Goal: Navigation & Orientation: Understand site structure

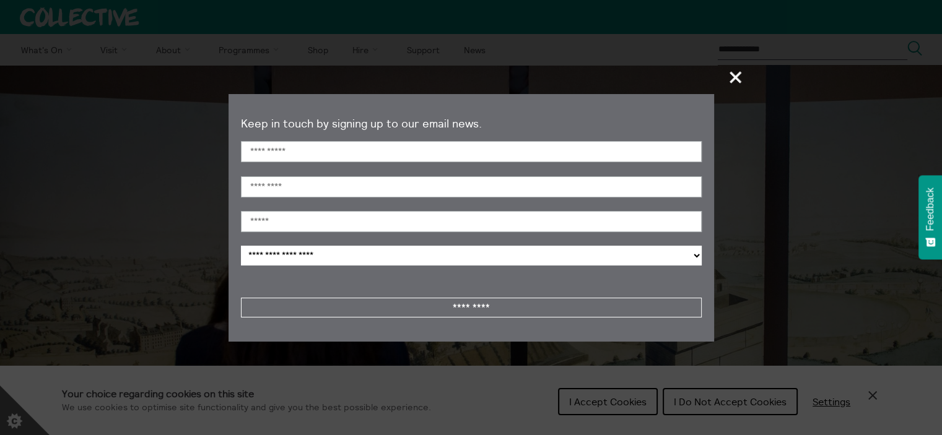
click at [870, 393] on section "**********" at bounding box center [471, 217] width 942 height 435
drag, startPoint x: 588, startPoint y: 406, endPoint x: 740, endPoint y: 194, distance: 260.7
click at [589, 405] on section "**********" at bounding box center [471, 217] width 942 height 435
drag, startPoint x: 732, startPoint y: 71, endPoint x: 748, endPoint y: 119, distance: 50.7
click at [733, 72] on span "+" at bounding box center [736, 77] width 37 height 37
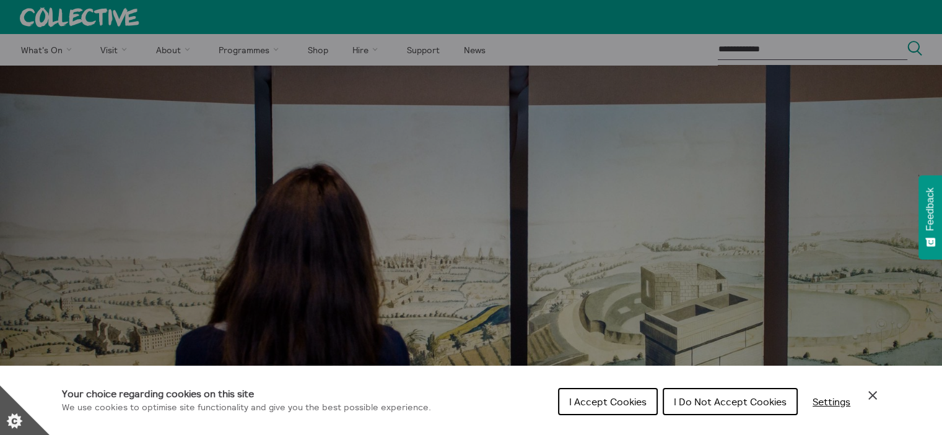
click at [621, 410] on button "I Accept Cookies" at bounding box center [608, 401] width 100 height 27
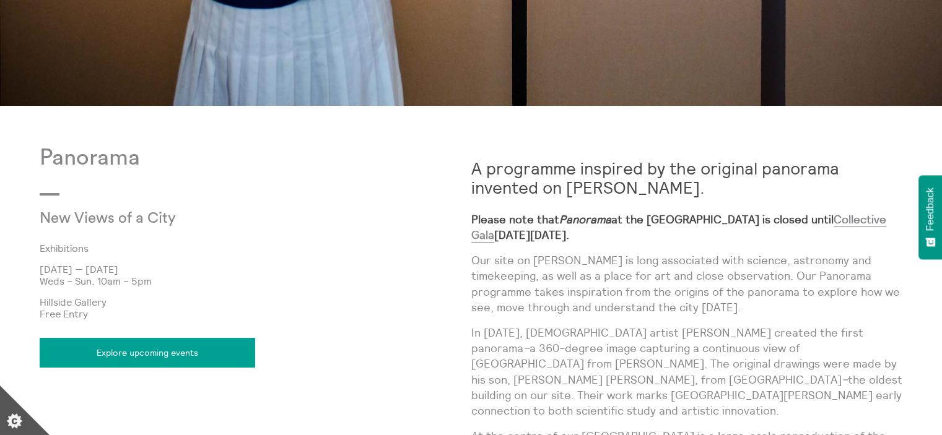
scroll to position [599, 0]
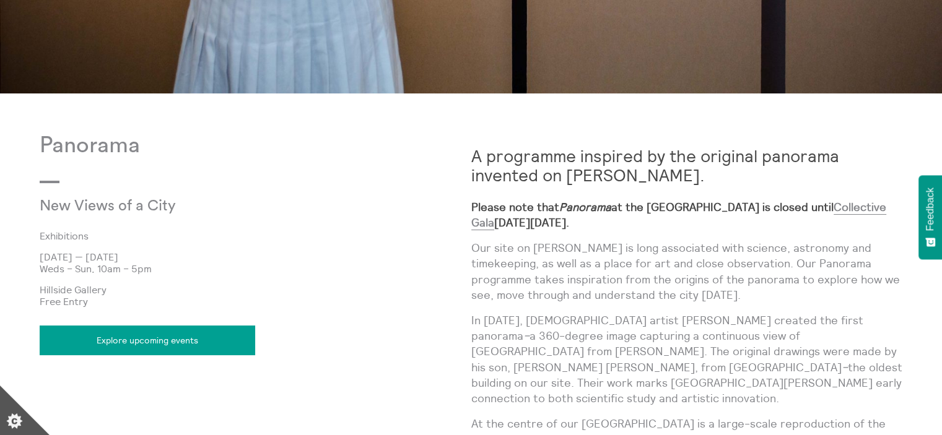
click at [152, 339] on link "Explore upcoming events" at bounding box center [147, 341] width 215 height 30
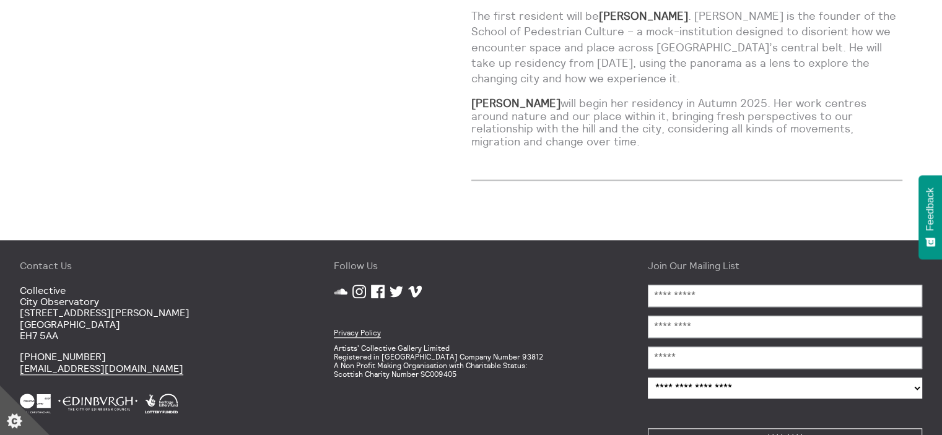
scroll to position [1216, 0]
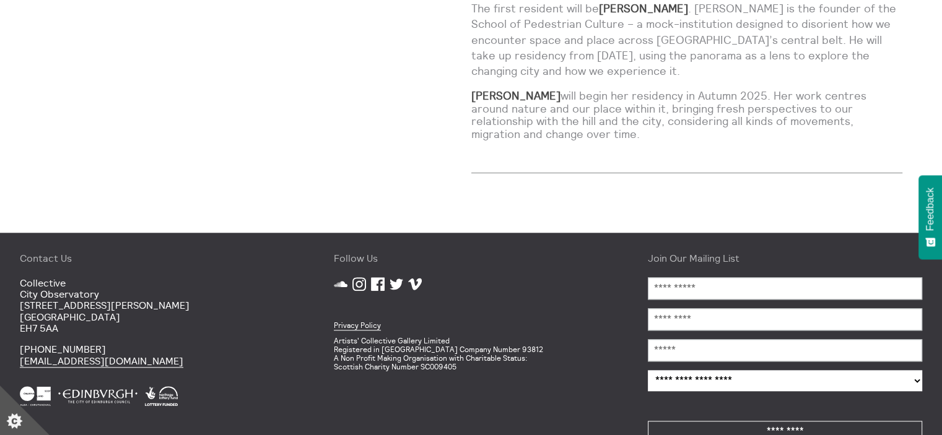
drag, startPoint x: 159, startPoint y: 329, endPoint x: 21, endPoint y: 314, distance: 138.9
click at [17, 328] on div "Contact Us [GEOGRAPHIC_DATA] [STREET_ADDRESS][PERSON_NAME] [PHONE_NUMBER] [EMAI…" at bounding box center [157, 350] width 314 height 234
copy link "[EMAIL_ADDRESS][DOMAIN_NAME]"
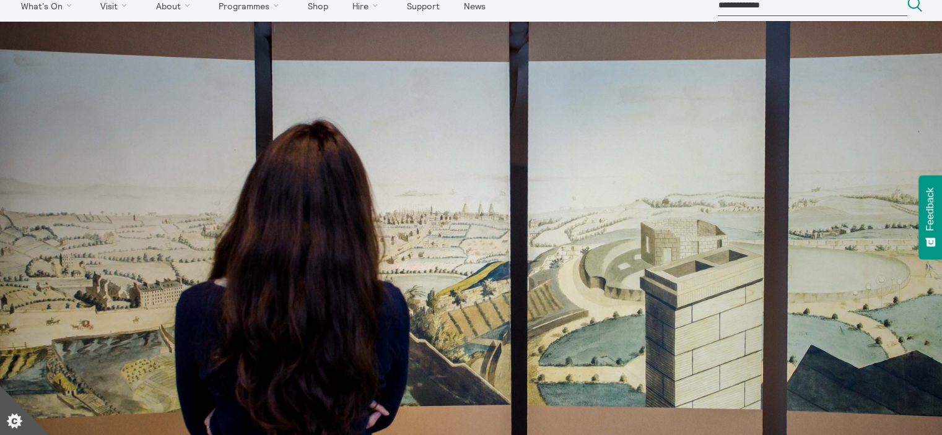
scroll to position [0, 0]
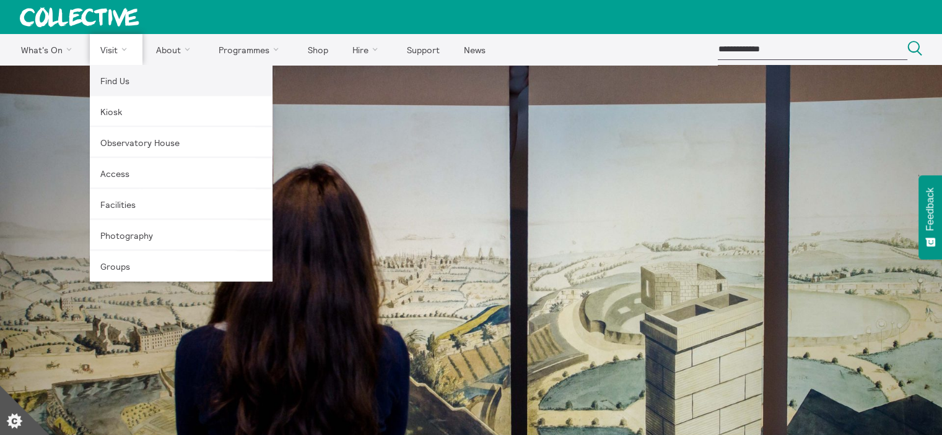
click at [118, 82] on link "Find Us" at bounding box center [181, 80] width 183 height 31
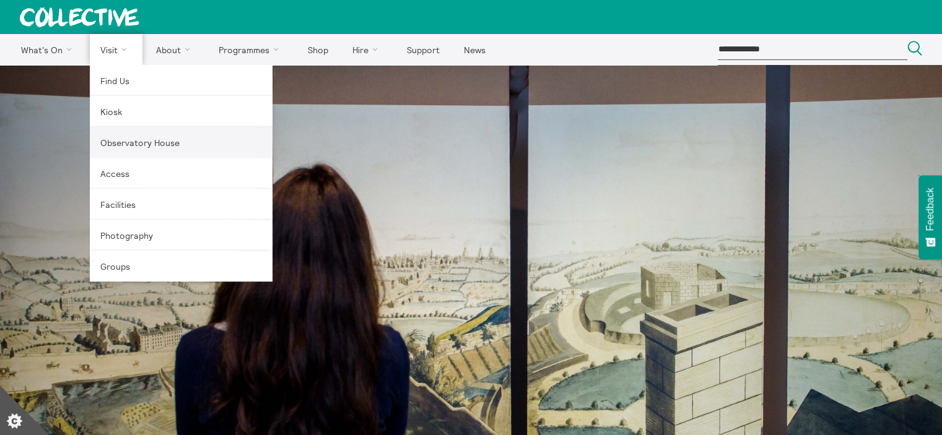
click at [130, 141] on link "Observatory House" at bounding box center [181, 142] width 183 height 31
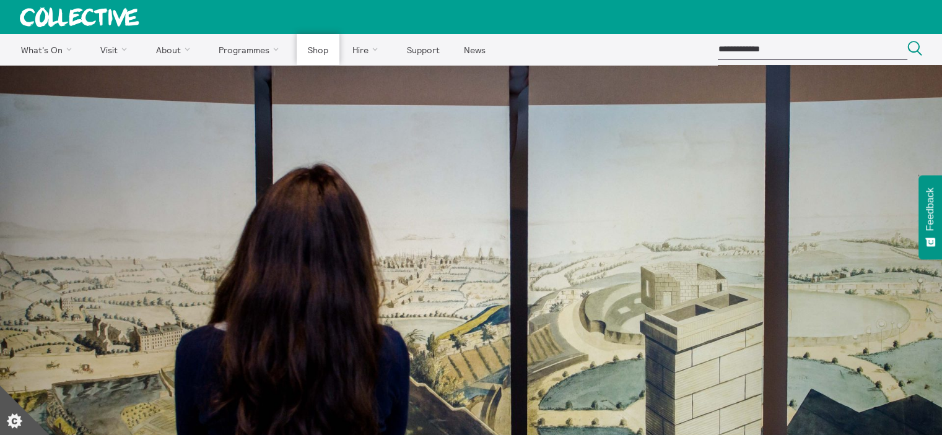
click at [308, 50] on link "Shop" at bounding box center [318, 49] width 42 height 31
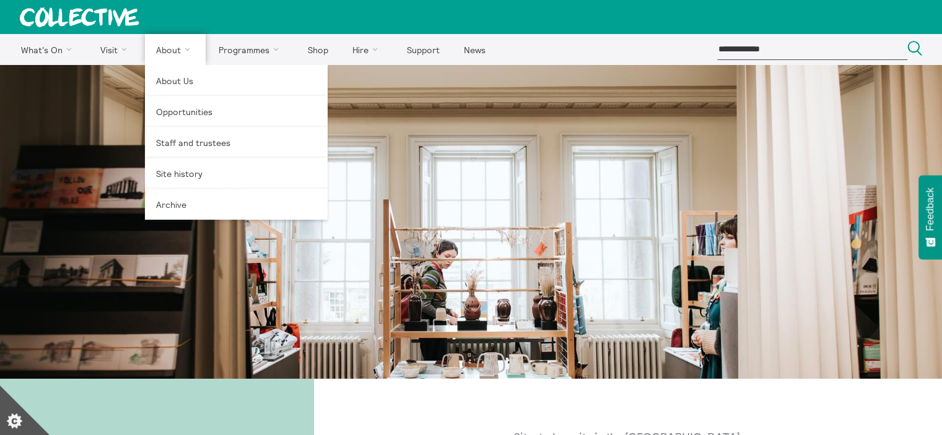
click at [157, 47] on link "About" at bounding box center [175, 49] width 61 height 31
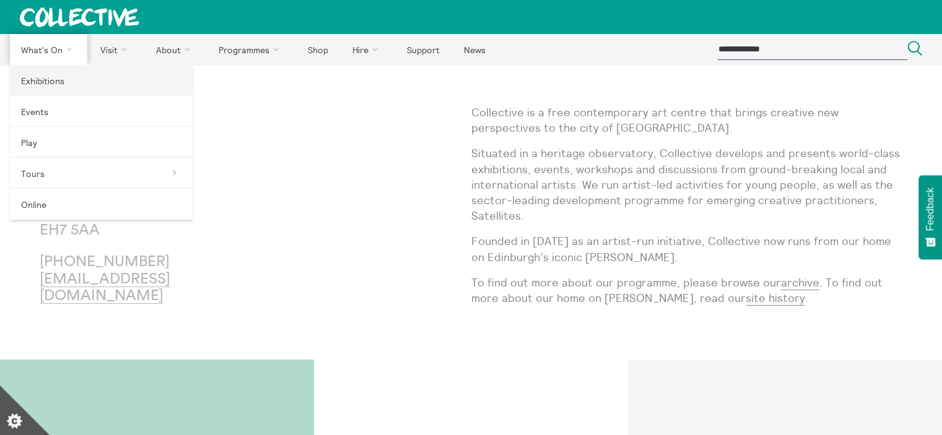
click at [39, 86] on link "Exhibitions" at bounding box center [101, 80] width 183 height 31
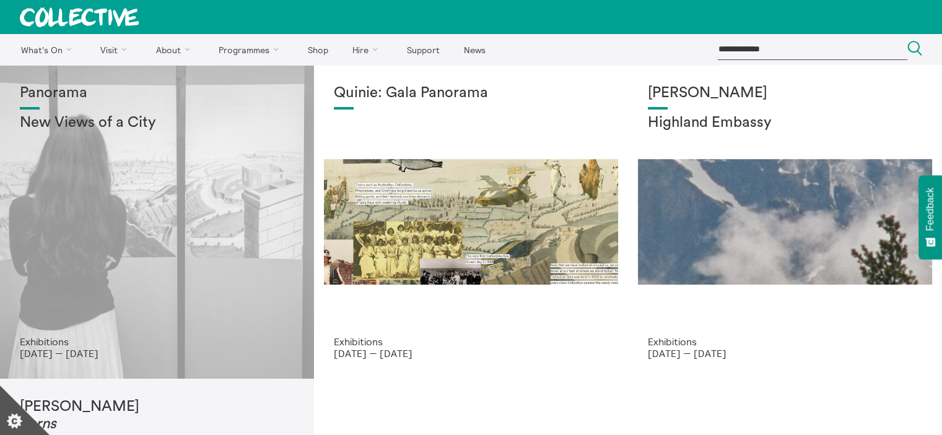
click at [61, 180] on div "Panorama New Views of a City" at bounding box center [157, 210] width 274 height 251
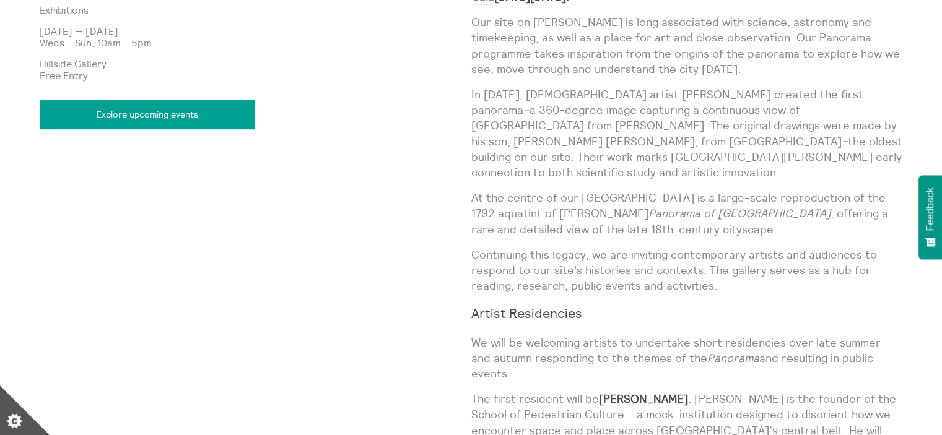
scroll to position [807, 0]
